Goal: Entertainment & Leisure: Consume media (video, audio)

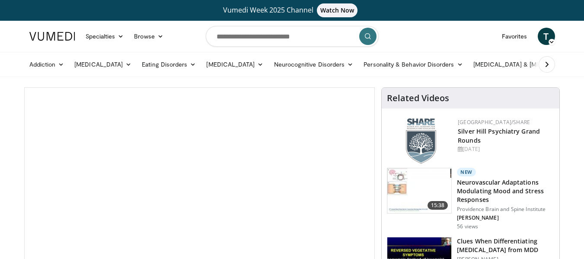
scroll to position [86, 0]
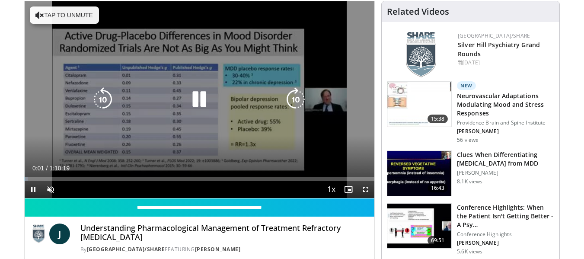
click at [193, 98] on icon "Video Player" at bounding box center [199, 99] width 24 height 24
click at [79, 14] on button "Tap to unmute" at bounding box center [64, 14] width 69 height 17
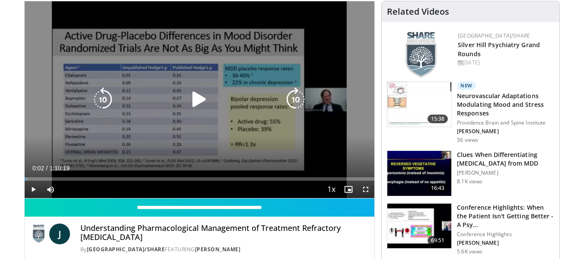
click at [194, 94] on icon "Video Player" at bounding box center [199, 99] width 24 height 24
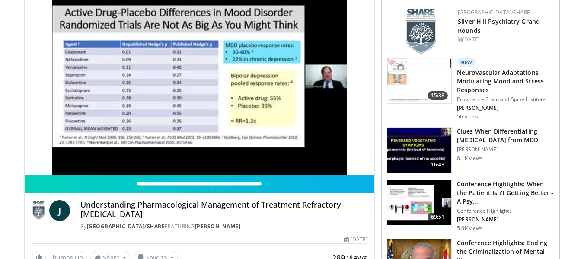
scroll to position [130, 0]
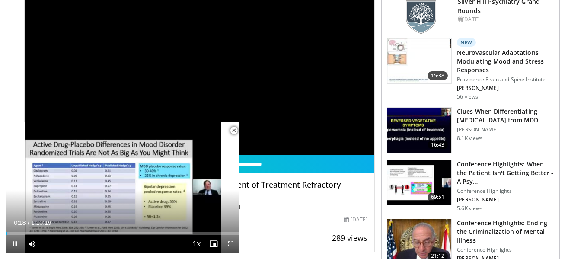
click at [236, 130] on span "Video Player" at bounding box center [233, 130] width 17 height 17
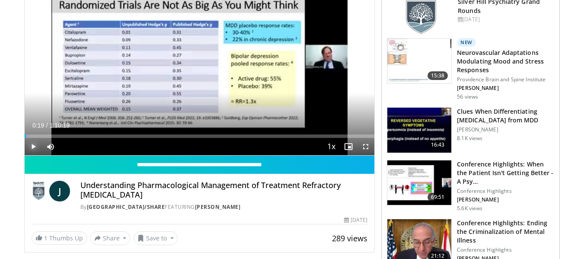
click at [32, 144] on span "Video Player" at bounding box center [33, 146] width 17 height 17
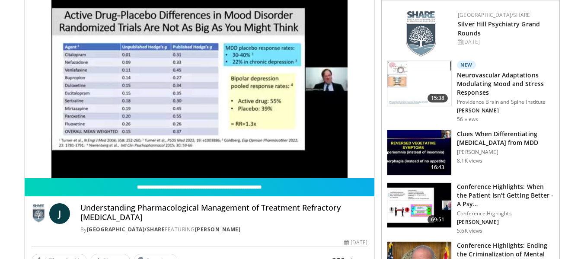
scroll to position [86, 0]
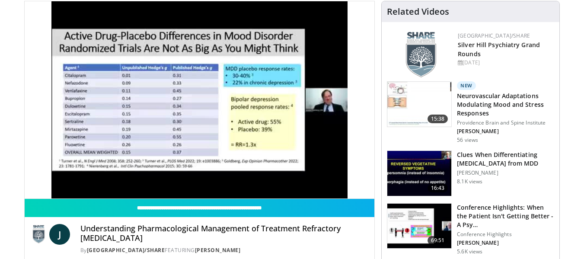
click at [289, 239] on h4 "Understanding Pharmacological Management of Treatment Refractory [MEDICAL_DATA]" at bounding box center [223, 233] width 287 height 19
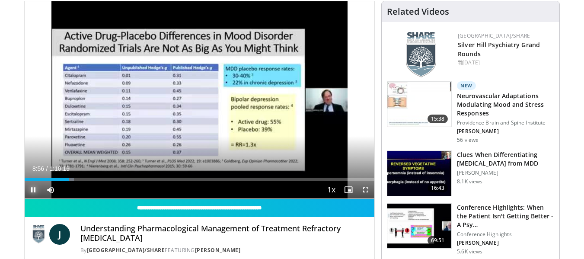
click at [32, 189] on span "Video Player" at bounding box center [33, 189] width 17 height 17
